Goal: Task Accomplishment & Management: Use online tool/utility

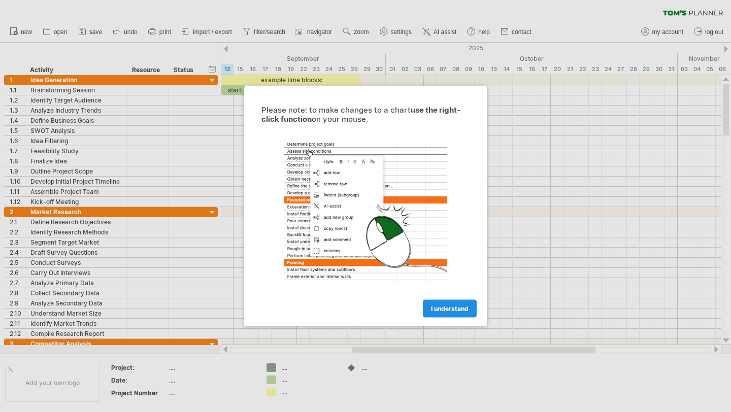
click at [455, 310] on span "I understand" at bounding box center [450, 309] width 38 height 8
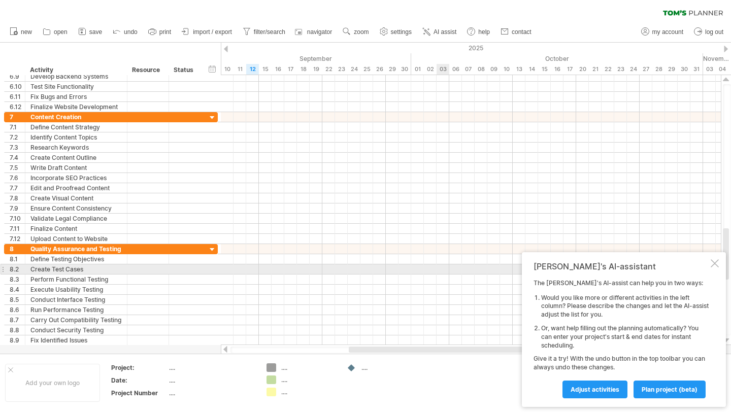
click at [715, 269] on div "[PERSON_NAME]'s AI-assistant The [PERSON_NAME]'s AI-assist can help you in two …" at bounding box center [624, 329] width 204 height 155
click at [716, 266] on div at bounding box center [715, 264] width 8 height 8
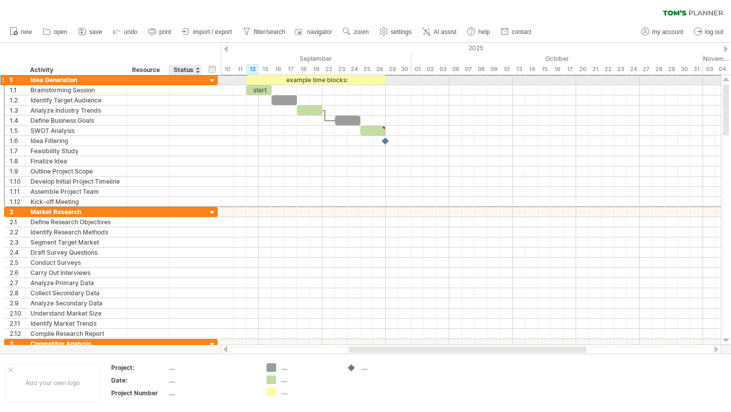
click at [194, 80] on div at bounding box center [185, 80] width 22 height 10
click at [191, 84] on div at bounding box center [185, 80] width 22 height 10
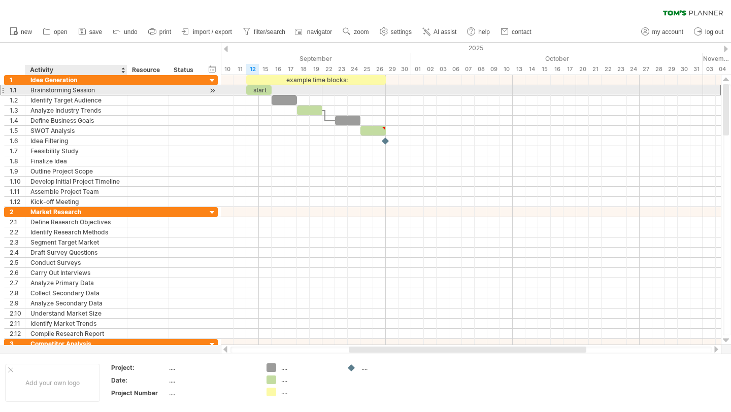
click at [59, 87] on div "Brainstorming Session" at bounding box center [75, 90] width 91 height 10
click at [56, 95] on div "Identify Target Audience" at bounding box center [75, 100] width 91 height 10
click at [41, 91] on div "Brainstorming Session" at bounding box center [75, 90] width 91 height 10
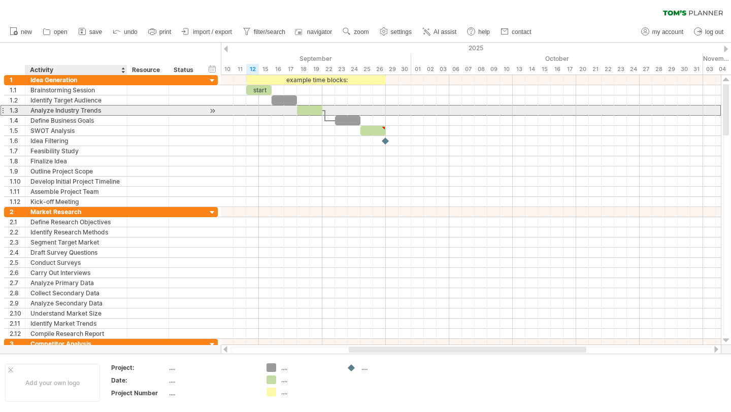
click at [46, 110] on div "Analyze Industry Trends" at bounding box center [75, 111] width 91 height 10
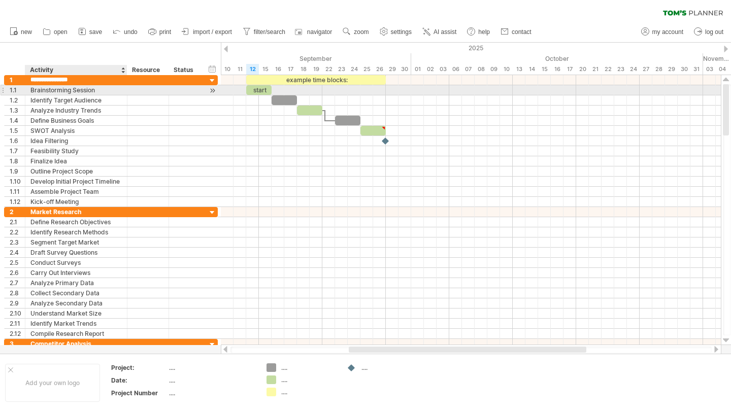
click at [42, 91] on div "Brainstorming Session" at bounding box center [75, 90] width 91 height 10
click at [42, 91] on input "**********" at bounding box center [75, 90] width 91 height 10
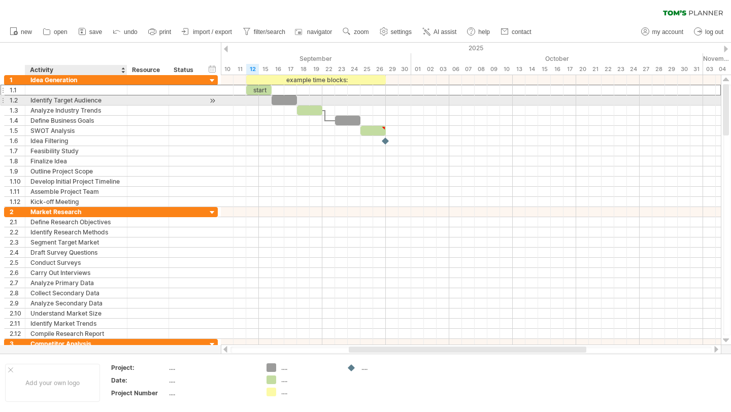
click at [53, 99] on div "Identify Target Audience" at bounding box center [75, 100] width 91 height 10
click at [53, 99] on input "**********" at bounding box center [75, 100] width 91 height 10
type input "**********"
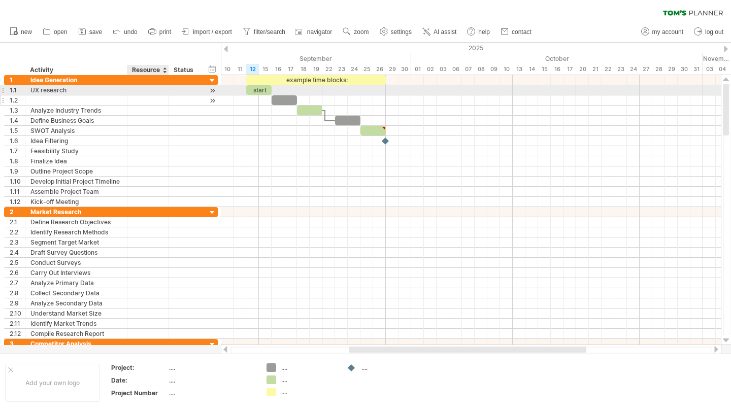
type input "*"
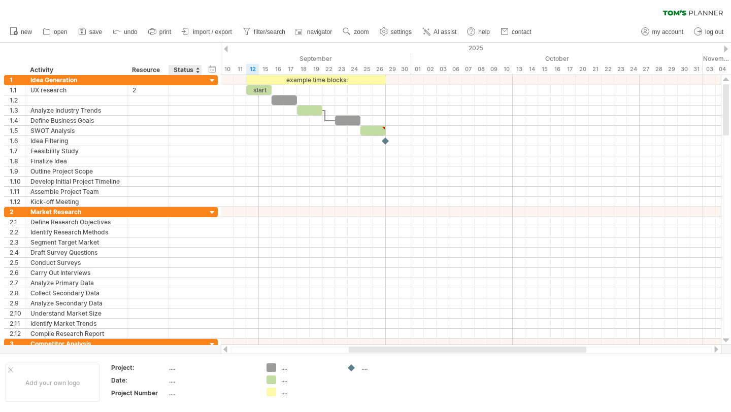
click at [198, 70] on div at bounding box center [198, 70] width 4 height 10
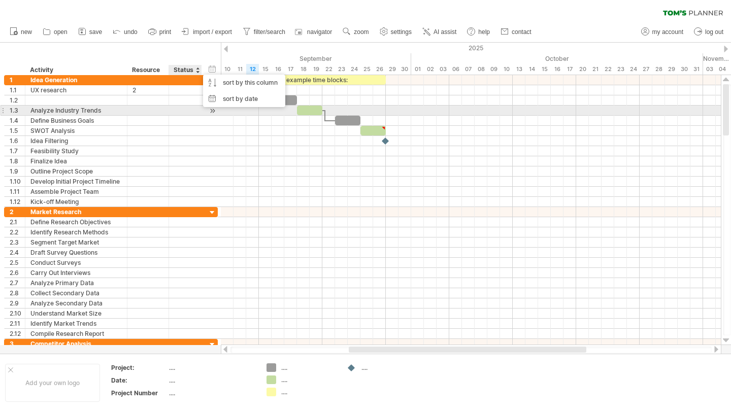
click at [193, 115] on div at bounding box center [185, 111] width 22 height 10
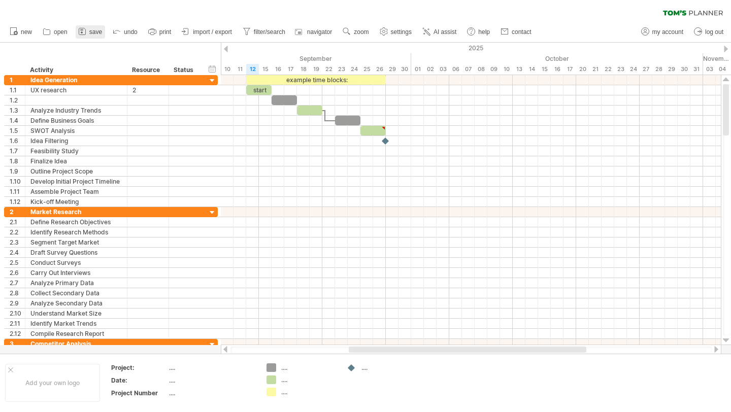
click at [88, 29] on link "save" at bounding box center [90, 31] width 29 height 13
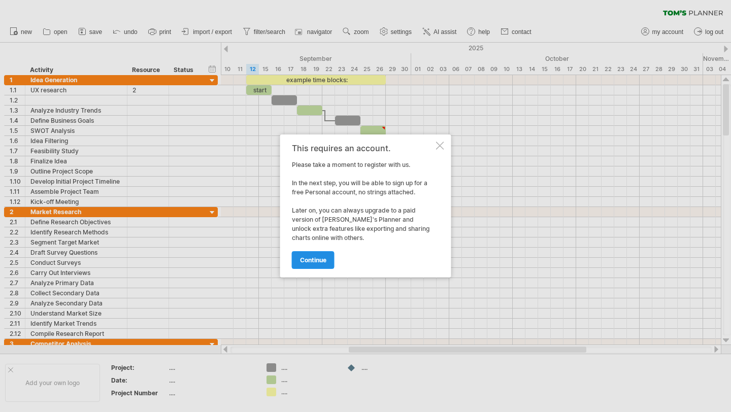
click at [310, 264] on span "continue" at bounding box center [313, 260] width 26 height 8
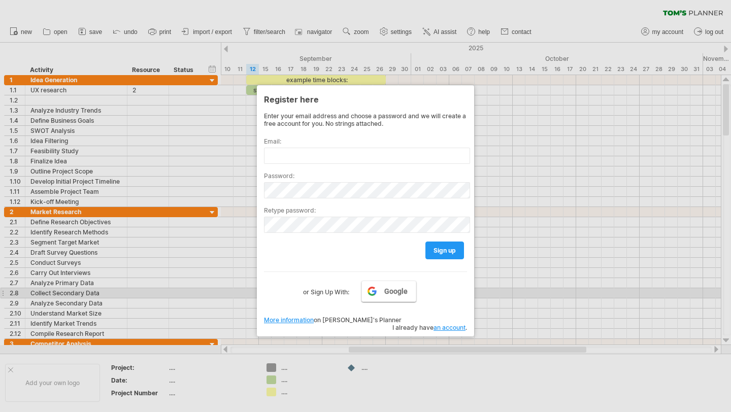
click at [391, 293] on span "Google" at bounding box center [395, 291] width 23 height 8
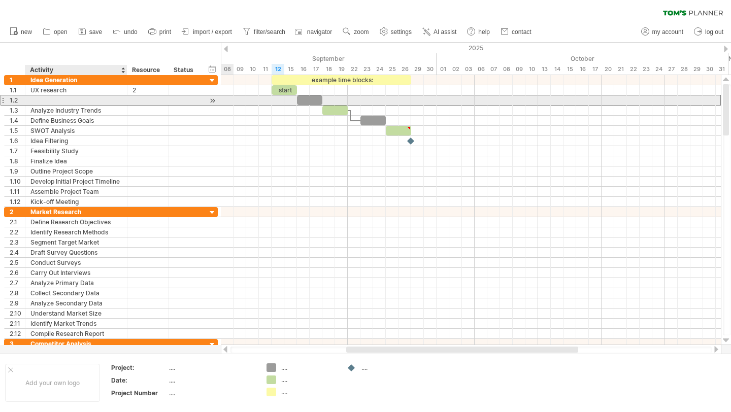
click at [58, 103] on div at bounding box center [75, 100] width 91 height 10
type input "**********"
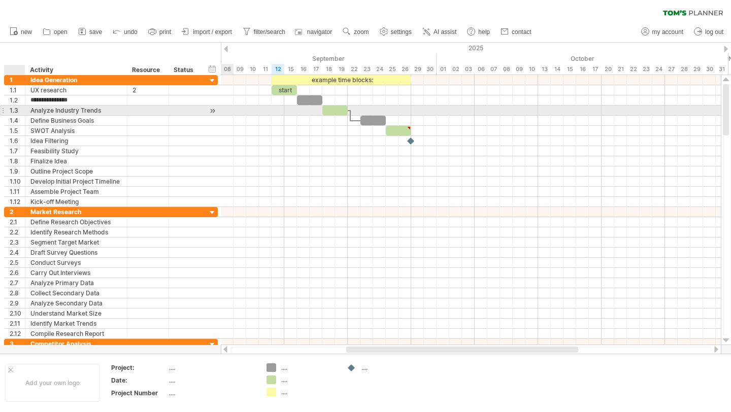
click at [18, 112] on div "1.3" at bounding box center [17, 111] width 15 height 10
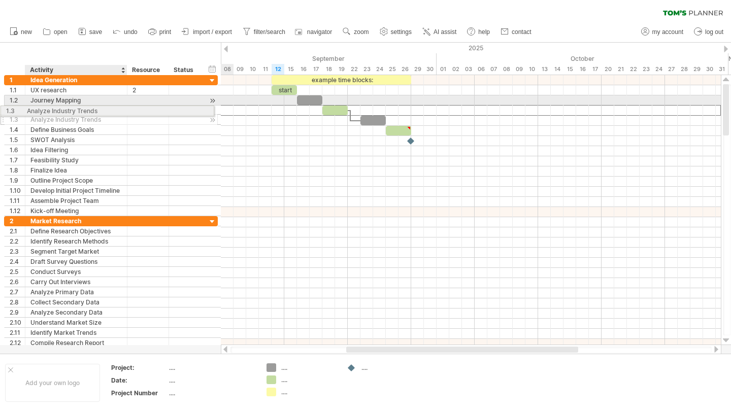
drag, startPoint x: 41, startPoint y: 110, endPoint x: 35, endPoint y: 107, distance: 6.8
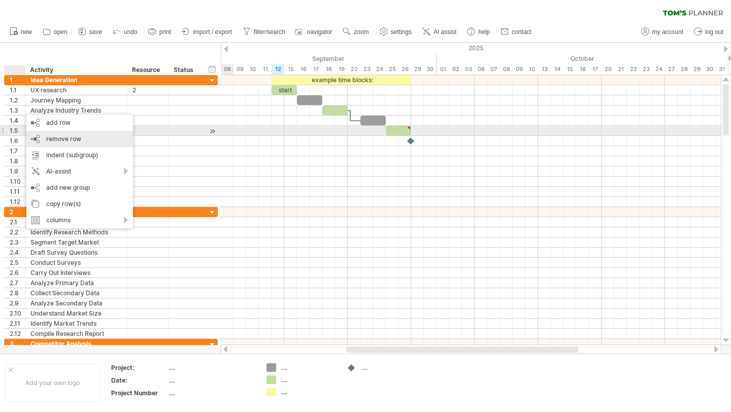
click at [84, 135] on div "remove row remove selected rows" at bounding box center [79, 139] width 107 height 16
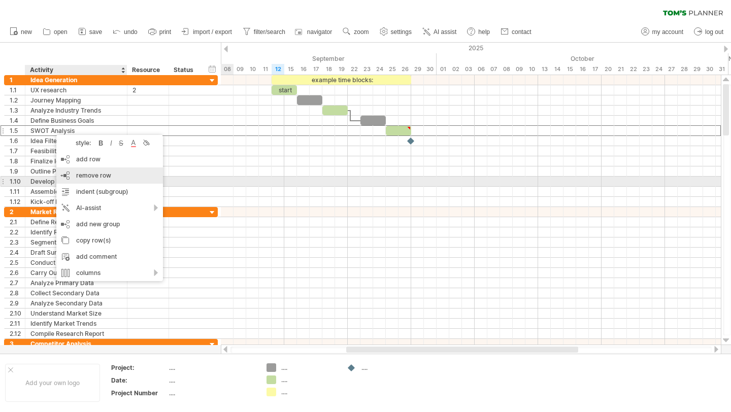
click at [90, 178] on span "remove row" at bounding box center [93, 176] width 35 height 8
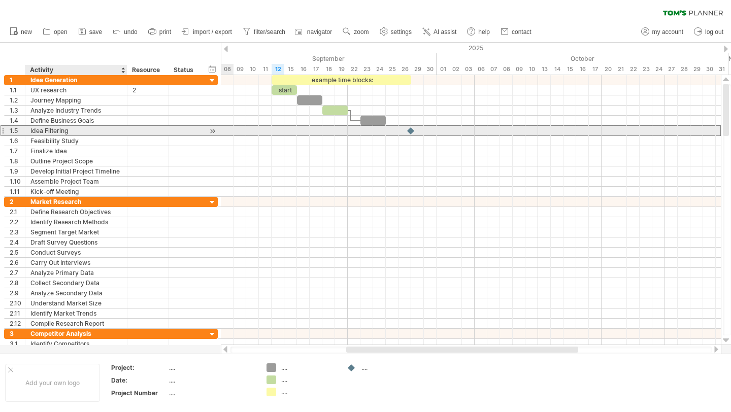
click at [63, 130] on div "Idea Filtering" at bounding box center [75, 131] width 91 height 10
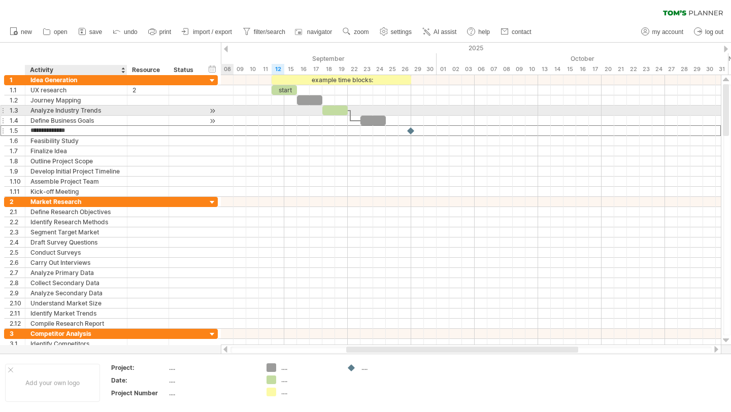
click at [38, 116] on div "Define Business Goals" at bounding box center [75, 121] width 91 height 10
click at [48, 114] on div "Analyze Industry Trends" at bounding box center [75, 111] width 91 height 10
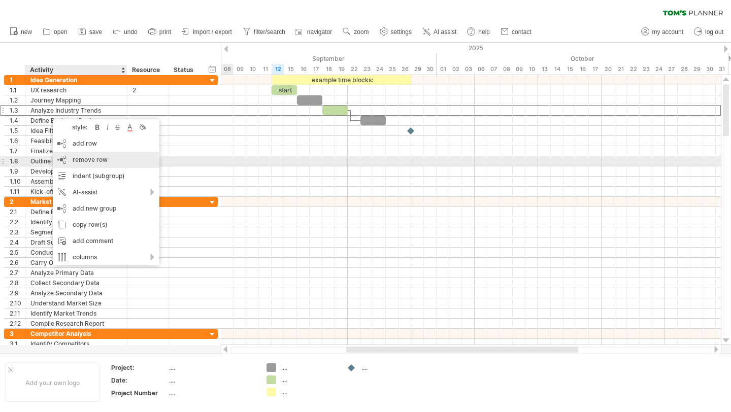
click at [94, 159] on span "remove row" at bounding box center [90, 160] width 35 height 8
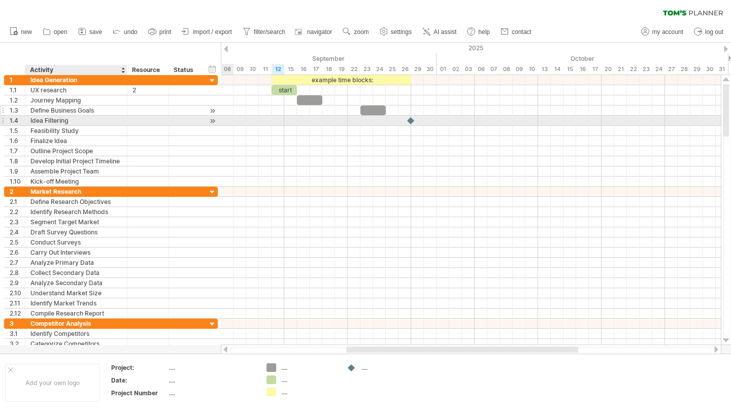
click at [60, 114] on div "Define Business Goals" at bounding box center [75, 111] width 91 height 10
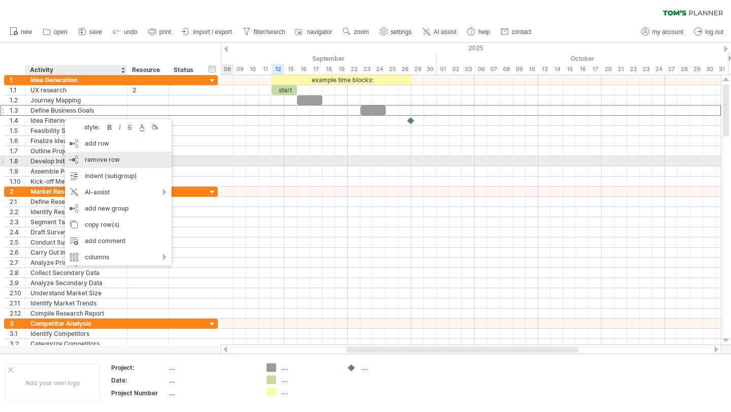
click at [95, 164] on div "remove row remove selected rows" at bounding box center [118, 160] width 107 height 16
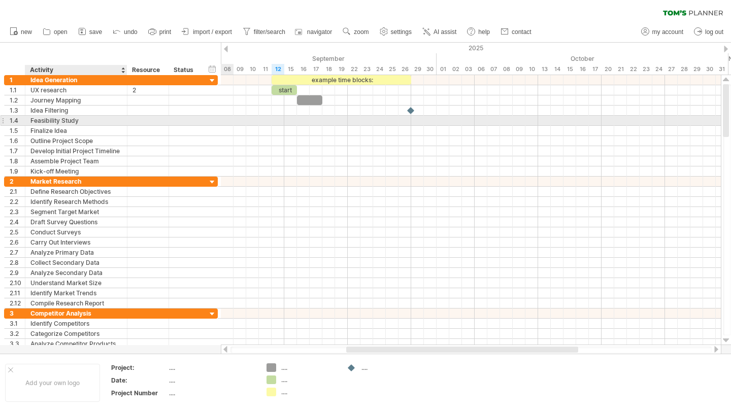
click at [52, 120] on div "Feasibility Study" at bounding box center [75, 121] width 91 height 10
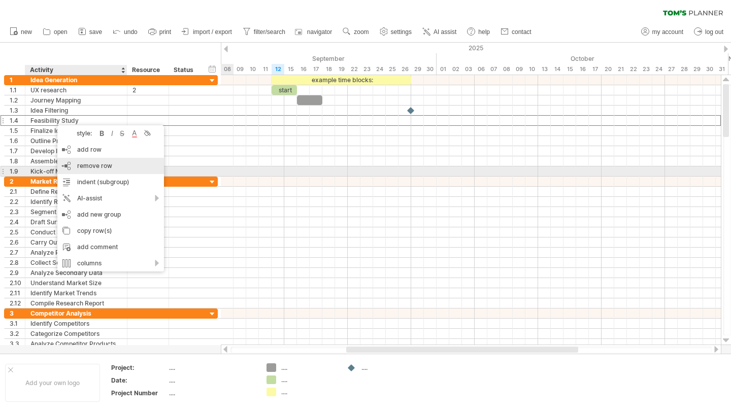
click at [95, 169] on div "remove row remove selected rows" at bounding box center [110, 166] width 107 height 16
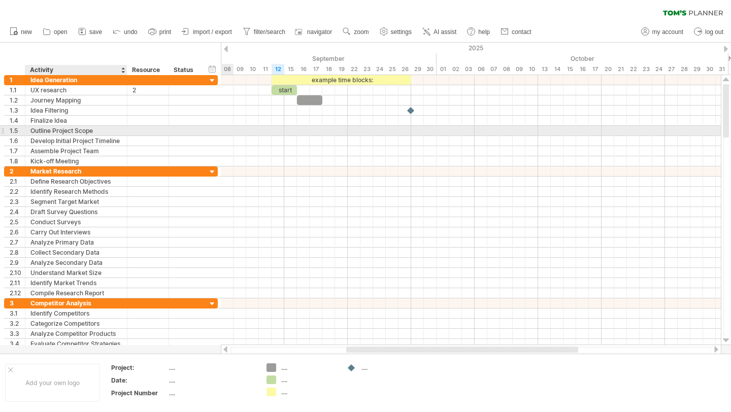
click at [54, 131] on div "Outline Project Scope" at bounding box center [75, 131] width 91 height 10
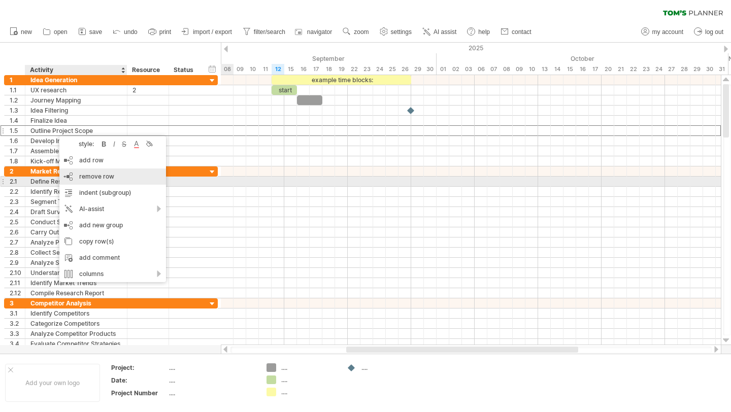
click at [92, 177] on span "remove row" at bounding box center [96, 177] width 35 height 8
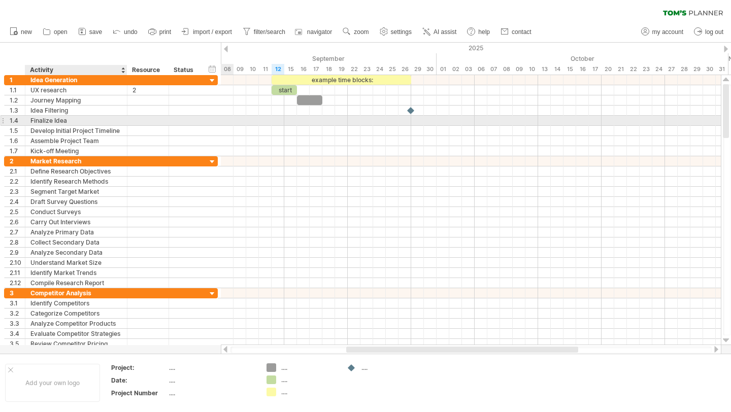
click at [54, 118] on div "Finalize Idea" at bounding box center [75, 121] width 91 height 10
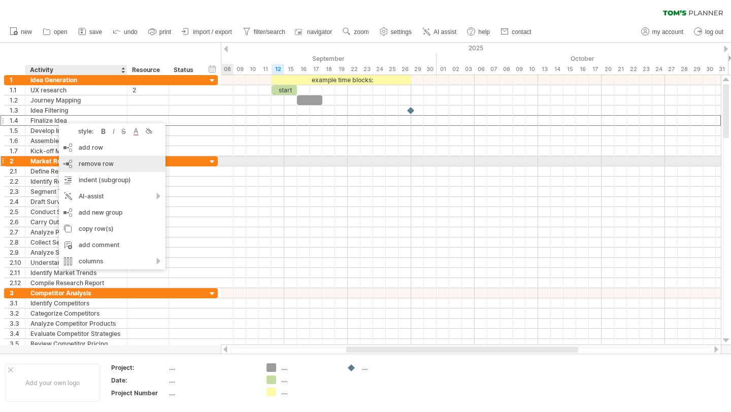
click at [90, 160] on span "remove row" at bounding box center [96, 164] width 35 height 8
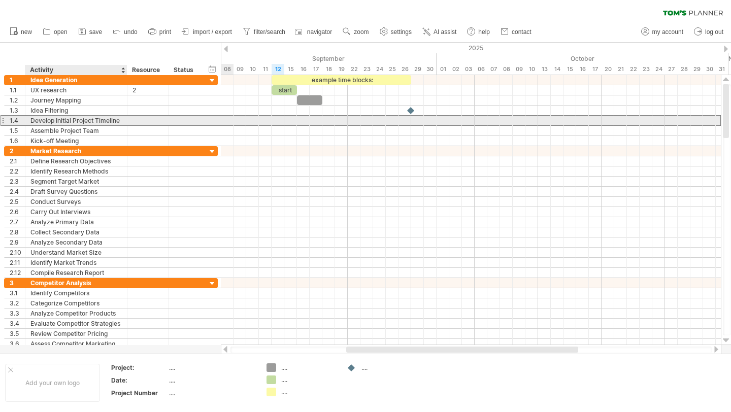
click at [50, 116] on div "Develop Initial Project Timeline" at bounding box center [75, 121] width 91 height 10
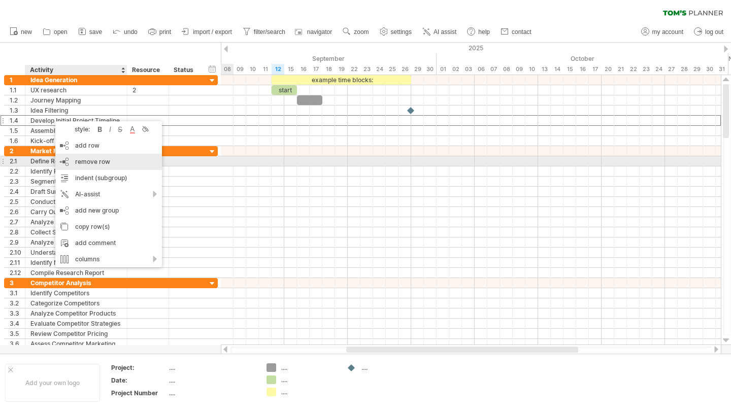
click at [86, 164] on span "remove row" at bounding box center [92, 162] width 35 height 8
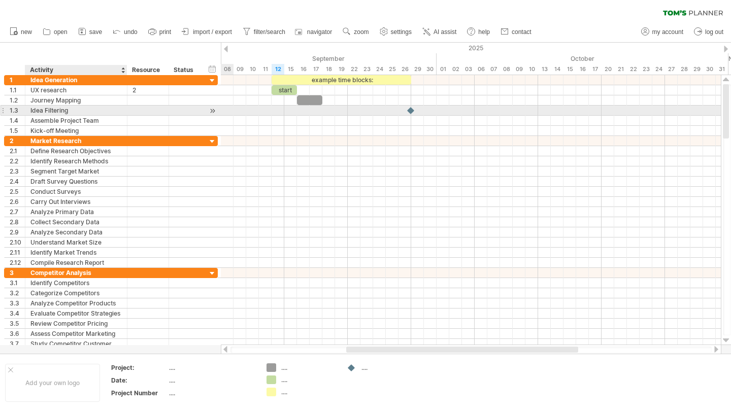
click at [62, 112] on div "Idea Filtering" at bounding box center [75, 111] width 91 height 10
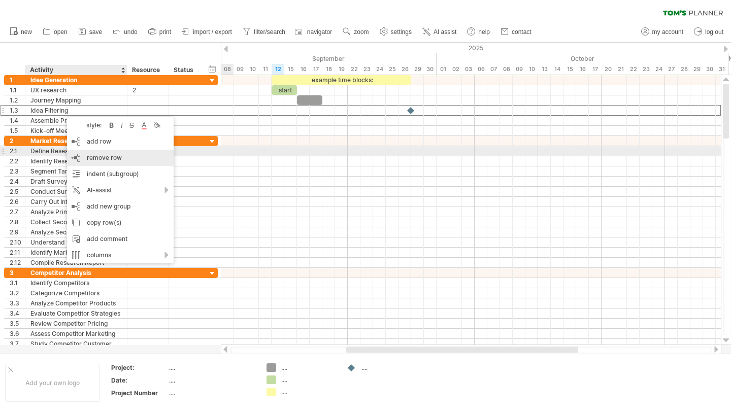
click at [112, 156] on span "remove row" at bounding box center [104, 158] width 35 height 8
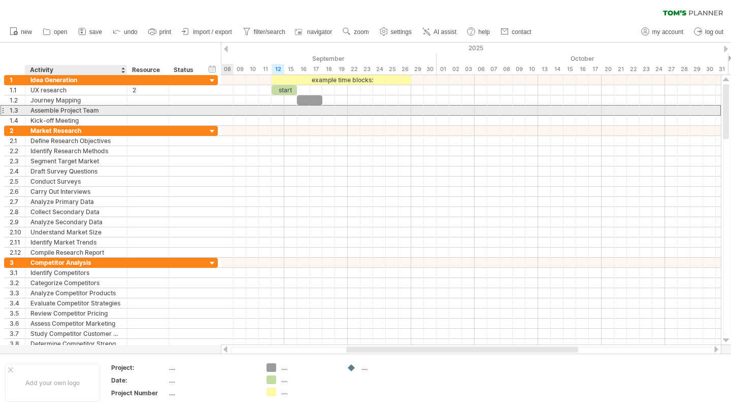
click at [74, 107] on div "Assemble Project Team" at bounding box center [75, 111] width 91 height 10
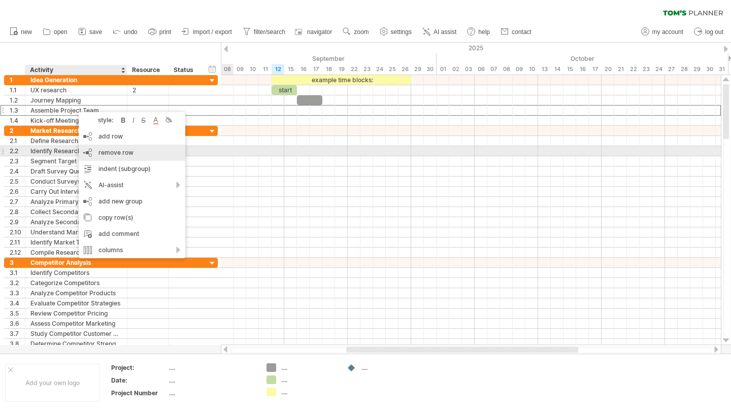
click at [113, 152] on span "remove row" at bounding box center [116, 153] width 35 height 8
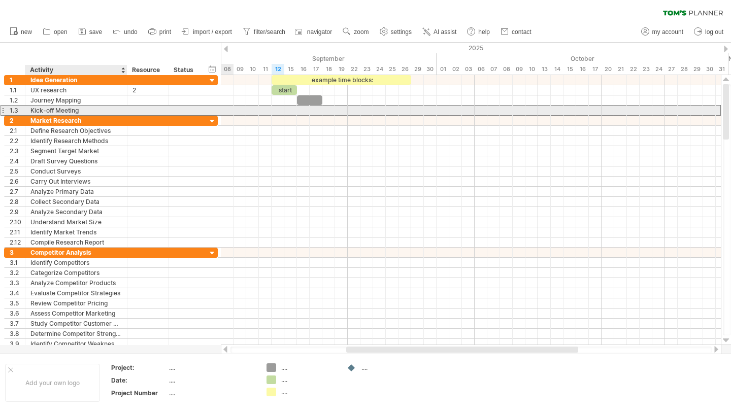
click at [78, 107] on div "Kick-off Meeting" at bounding box center [75, 111] width 91 height 10
click at [110, 108] on input "**********" at bounding box center [75, 111] width 91 height 10
click at [148, 116] on div at bounding box center [148, 121] width 31 height 10
click at [150, 110] on div at bounding box center [148, 111] width 31 height 10
click at [61, 108] on div "Kick-off Meeting" at bounding box center [75, 111] width 91 height 10
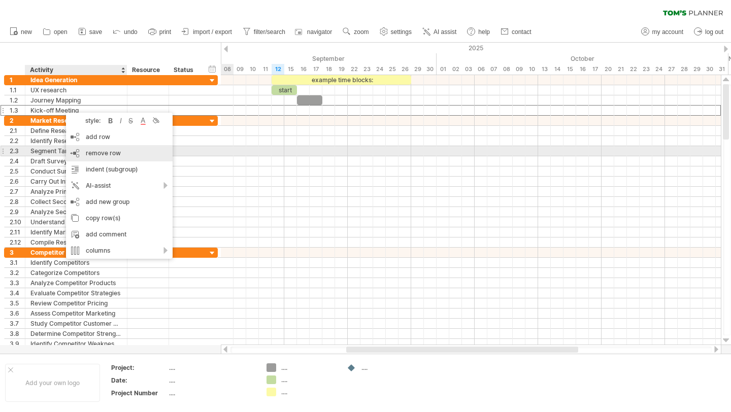
click at [118, 153] on span "remove row" at bounding box center [103, 153] width 35 height 8
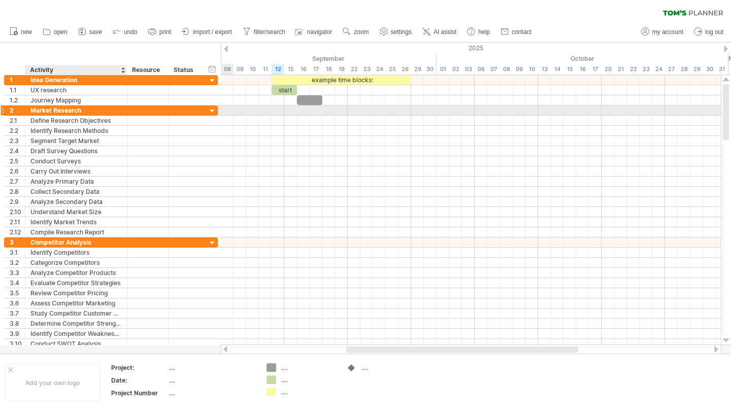
click at [58, 111] on div "Market Research" at bounding box center [75, 111] width 91 height 10
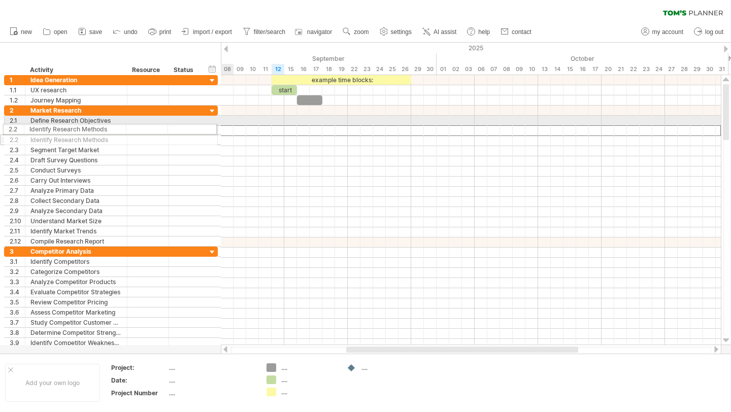
drag, startPoint x: 3, startPoint y: 135, endPoint x: 0, endPoint y: 128, distance: 7.7
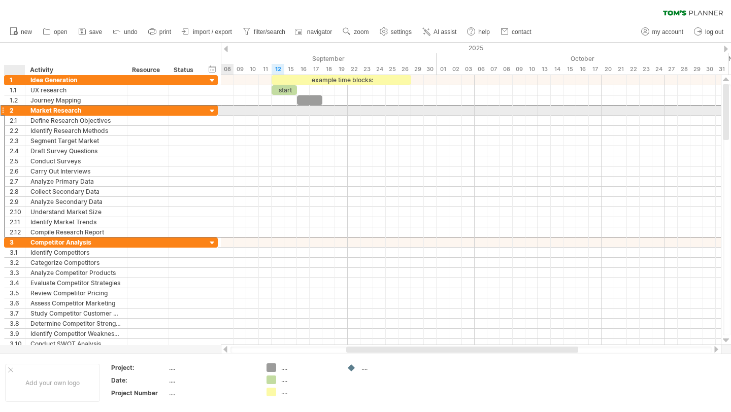
click at [10, 114] on div "2" at bounding box center [17, 111] width 15 height 10
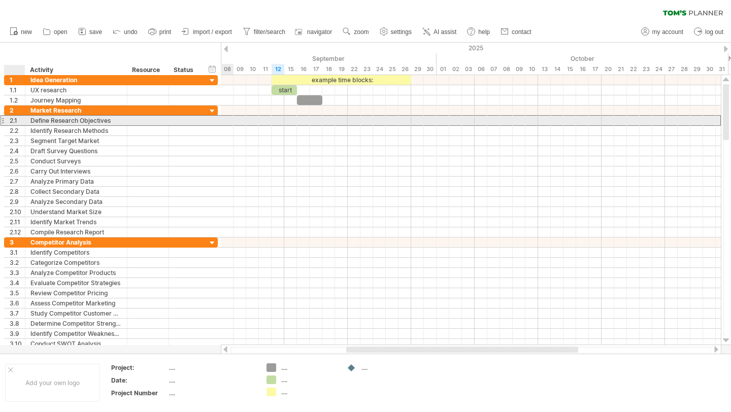
click at [8, 124] on div "2.1" at bounding box center [15, 121] width 21 height 10
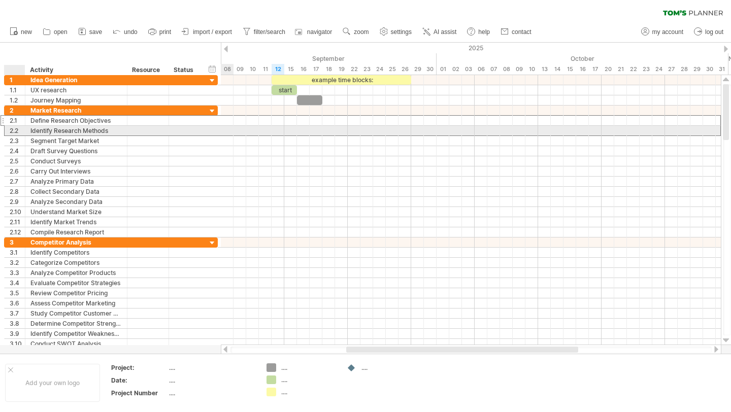
click at [29, 128] on div "**********" at bounding box center [76, 131] width 102 height 10
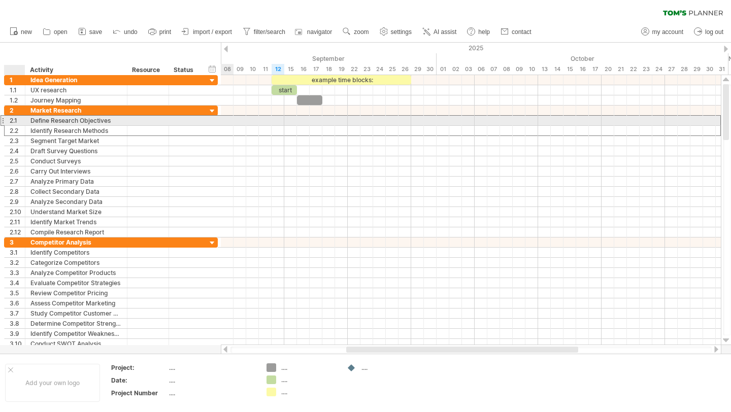
click at [26, 121] on div "**********" at bounding box center [76, 121] width 102 height 10
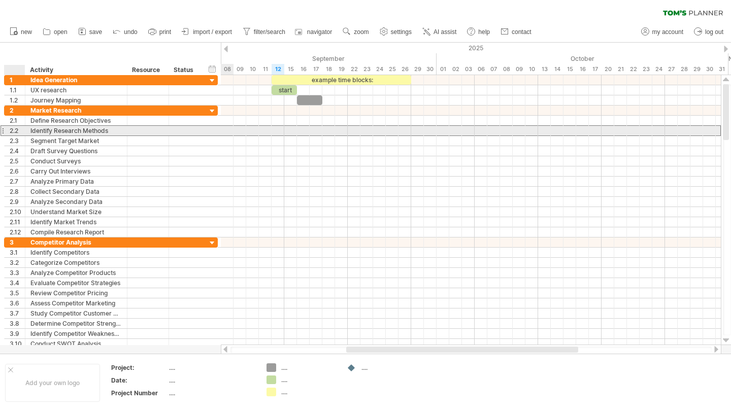
click at [25, 136] on div "**********" at bounding box center [111, 130] width 214 height 11
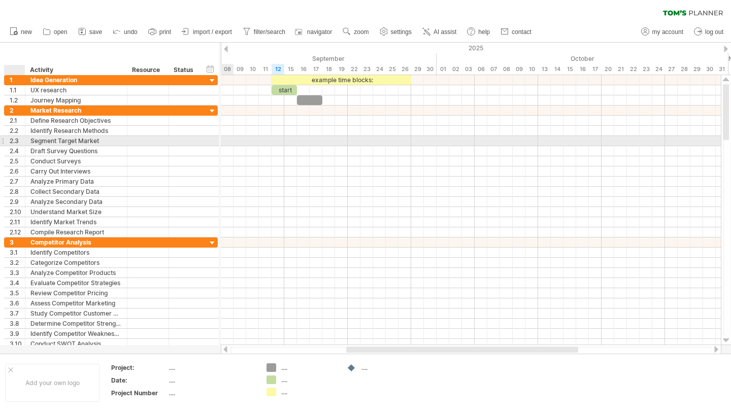
click at [23, 142] on div at bounding box center [23, 141] width 5 height 10
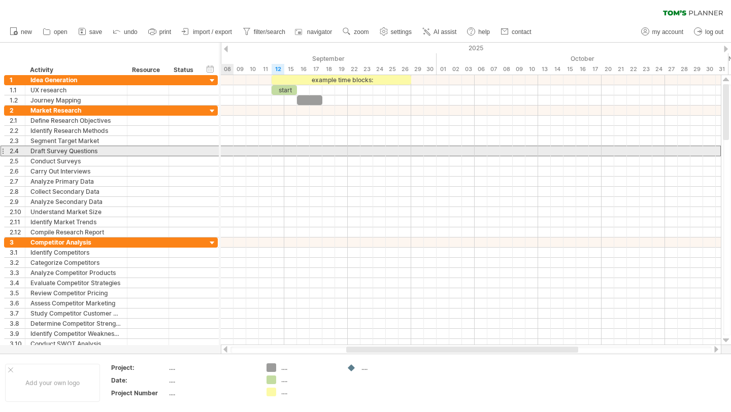
click at [19, 147] on div "2.4" at bounding box center [17, 151] width 15 height 10
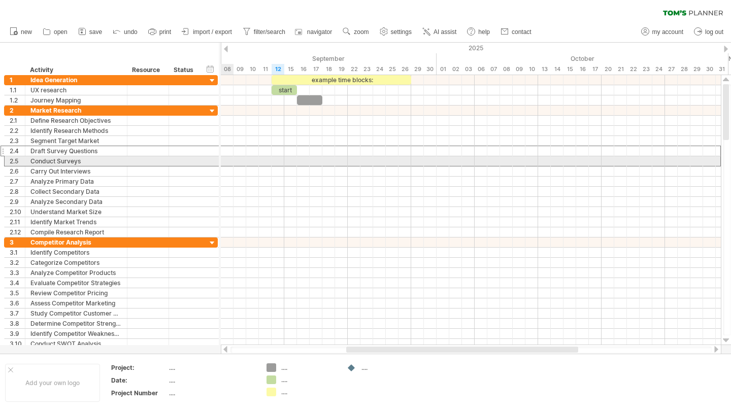
click at [25, 163] on div "**********" at bounding box center [76, 161] width 102 height 10
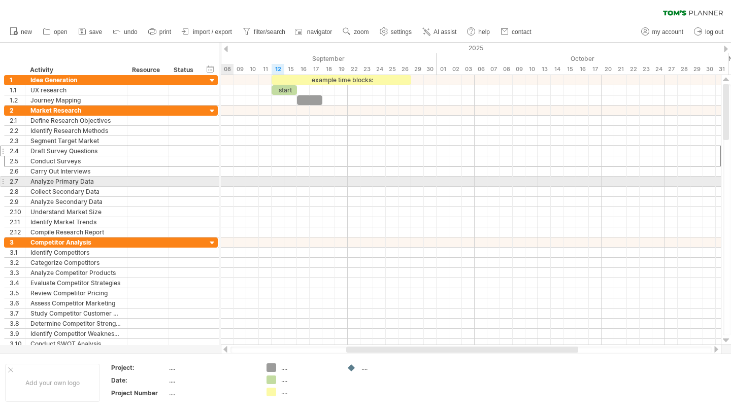
click at [27, 177] on div "**********" at bounding box center [76, 182] width 102 height 10
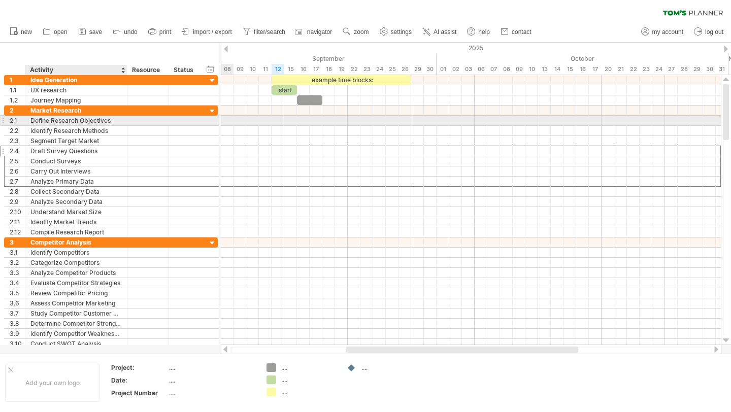
click at [44, 120] on div "Define Research Objectives" at bounding box center [75, 121] width 91 height 10
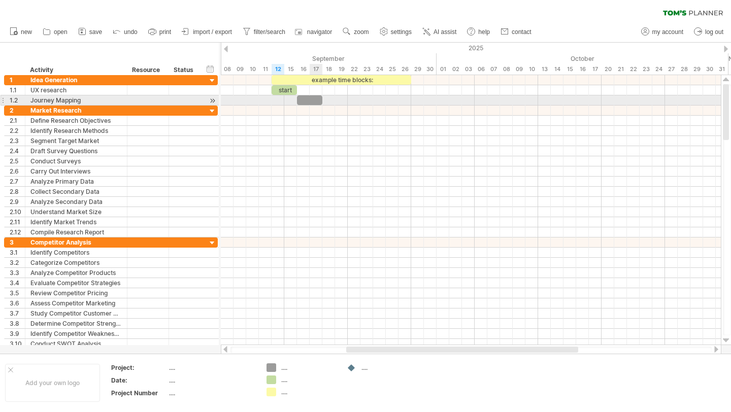
click at [313, 99] on div at bounding box center [309, 100] width 25 height 10
click at [333, 99] on div at bounding box center [471, 100] width 500 height 10
click at [303, 99] on div at bounding box center [309, 100] width 25 height 10
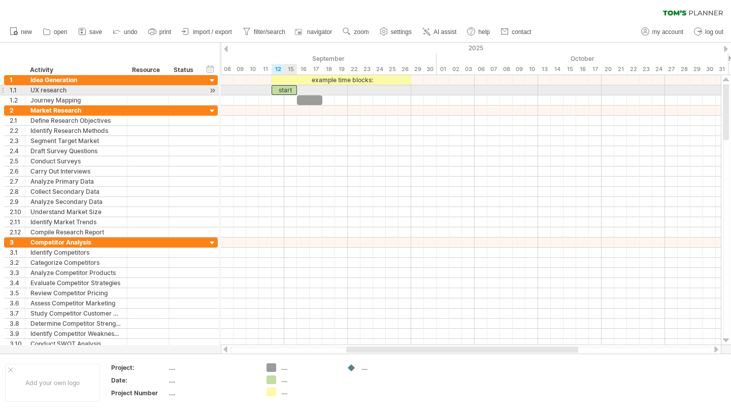
click at [290, 89] on div "start" at bounding box center [284, 90] width 25 height 10
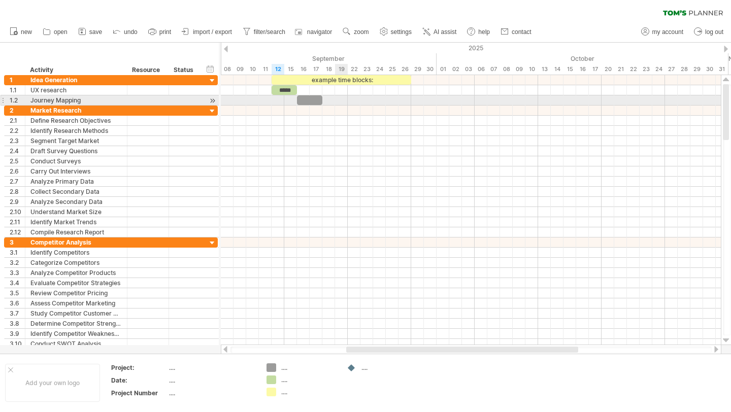
click at [339, 98] on div at bounding box center [471, 100] width 500 height 10
click at [350, 104] on div at bounding box center [471, 100] width 500 height 10
